Goal: Information Seeking & Learning: Learn about a topic

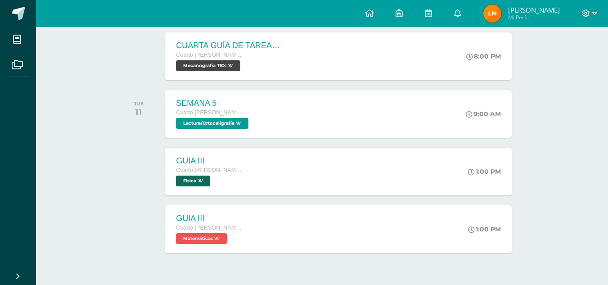
scroll to position [285, 0]
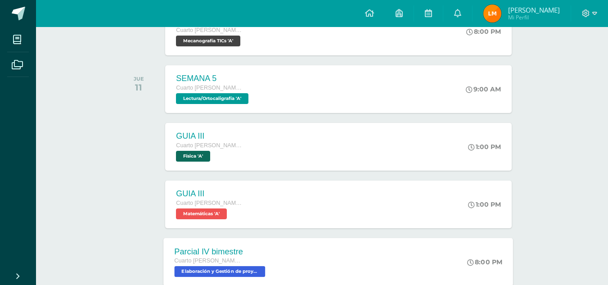
click at [288, 261] on div "Parcial IV bimestre Cuarto [PERSON_NAME]. CCLL en Diseño Gráfico Elaboración y …" at bounding box center [339, 262] width 350 height 48
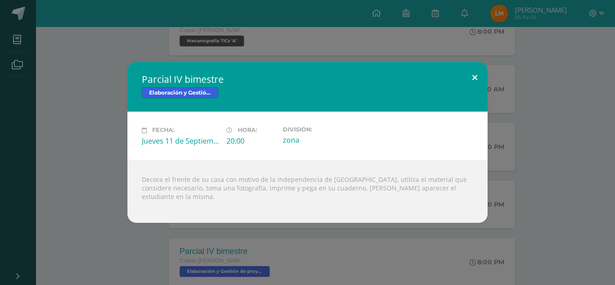
click at [478, 73] on button at bounding box center [475, 77] width 26 height 31
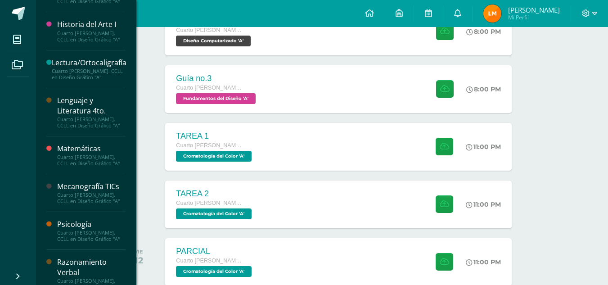
scroll to position [532, 0]
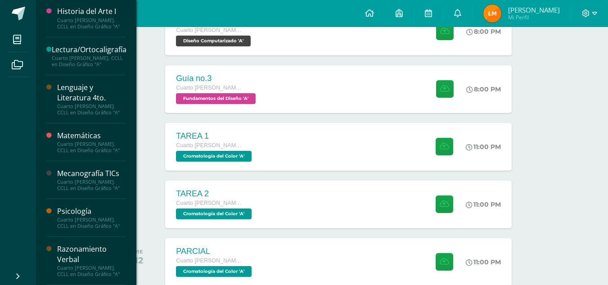
click at [85, 179] on div "Cuarto [PERSON_NAME]. CCLL en Diseño Gráfico "A"" at bounding box center [91, 185] width 68 height 13
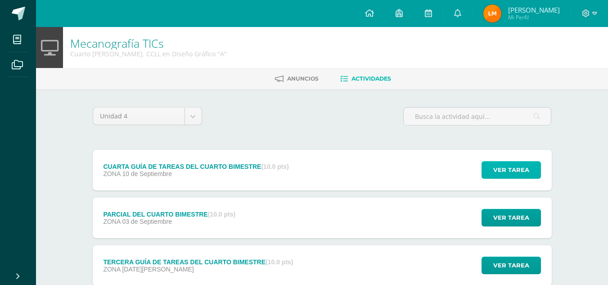
click at [491, 167] on button "Ver tarea" at bounding box center [511, 170] width 59 height 18
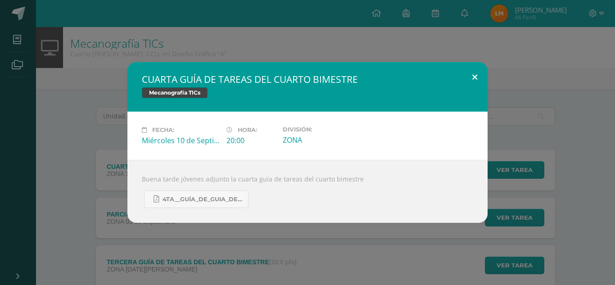
click at [471, 75] on button at bounding box center [475, 77] width 26 height 31
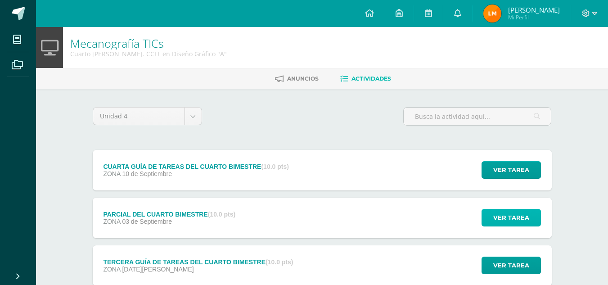
click at [492, 213] on button "Ver tarea" at bounding box center [511, 218] width 59 height 18
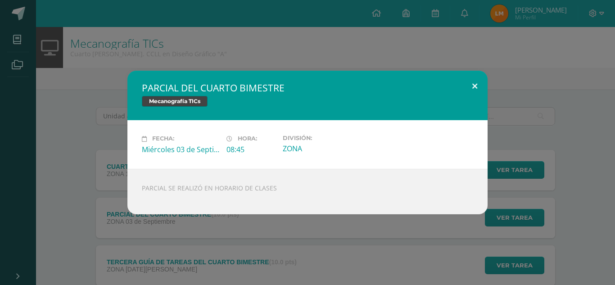
click at [475, 82] on button at bounding box center [475, 86] width 26 height 31
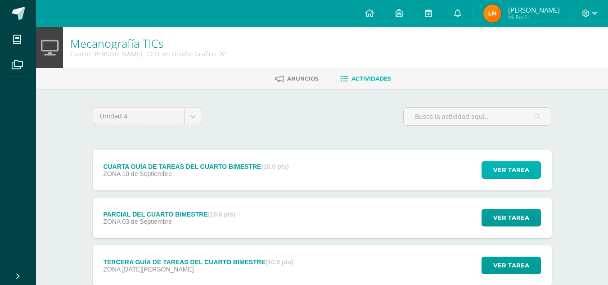
click at [503, 176] on span "Ver tarea" at bounding box center [511, 170] width 36 height 17
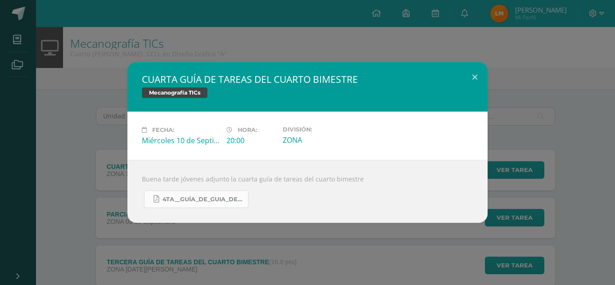
click at [174, 198] on span "4TA__GUÍA_DE_GUIA_DE_TAREAS_DE_4TH__DIVERSIFICADO_Y_5TO_PC.__DEL_CUARTO_BIMESTR…" at bounding box center [202, 199] width 81 height 7
